Goal: Find specific page/section: Find specific page/section

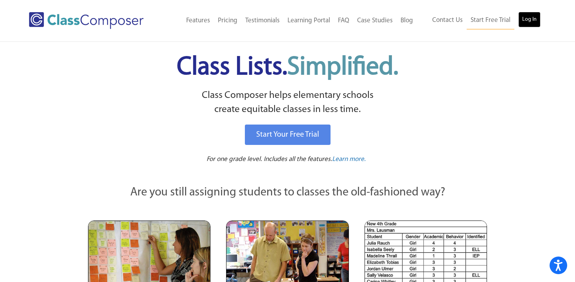
click at [523, 18] on link "Log In" at bounding box center [529, 20] width 22 height 16
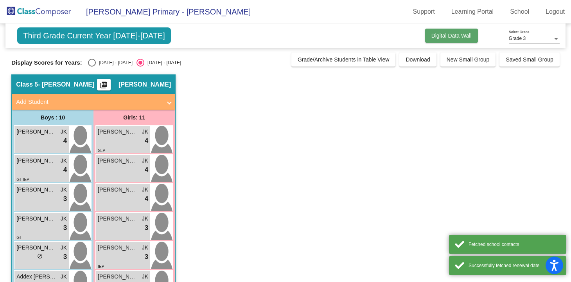
click at [459, 33] on span "Digital Data Wall" at bounding box center [451, 35] width 40 height 6
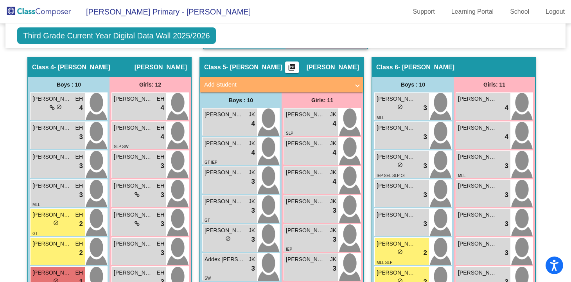
scroll to position [576, 0]
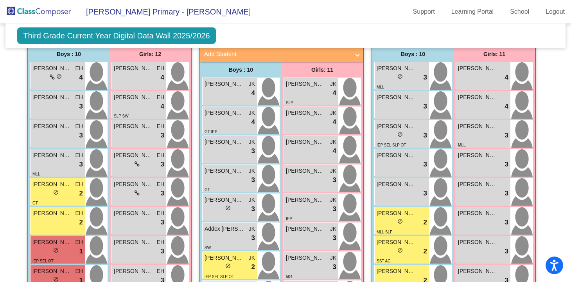
click at [426, 121] on div "Joseph Ruffolo lock do_not_disturb_alt 3 IEP SEL SLP OT" at bounding box center [402, 133] width 54 height 27
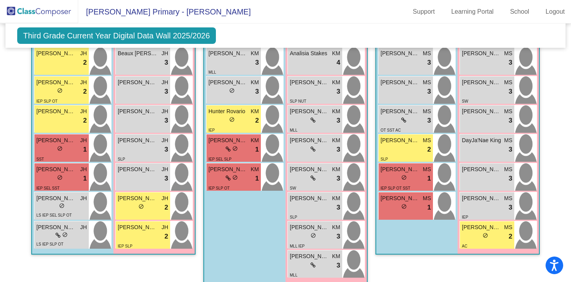
scroll to position [340, 0]
